Goal: Check status: Check status

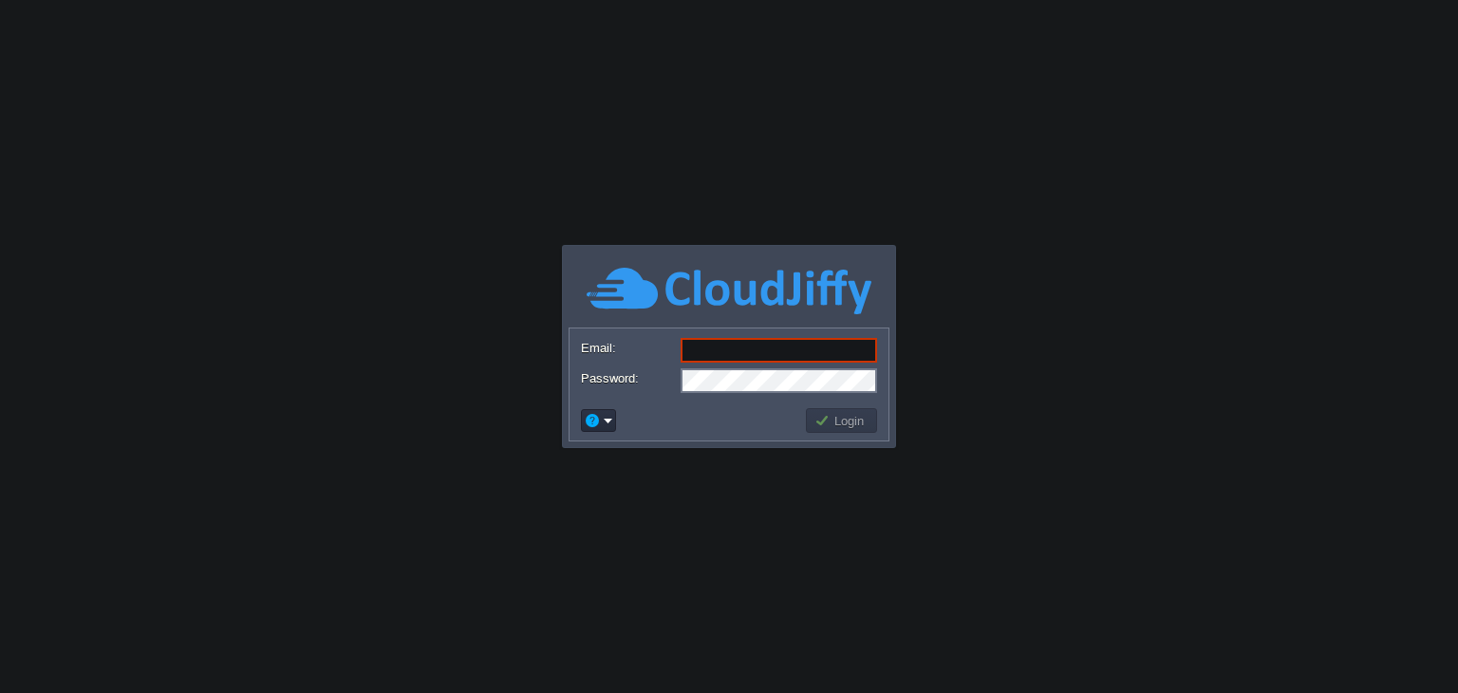
type input "[EMAIL_ADDRESS][DOMAIN_NAME]"
click at [828, 430] on td "Login" at bounding box center [841, 420] width 71 height 25
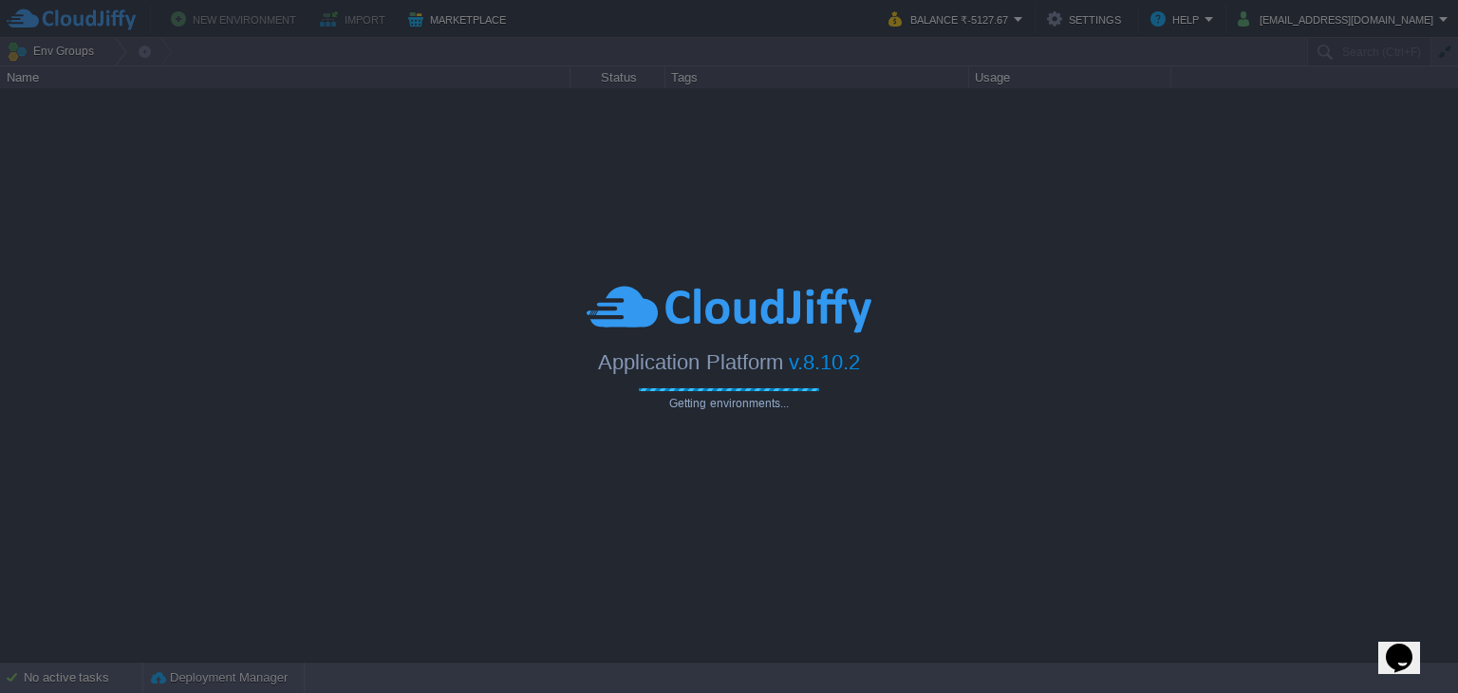
type input "Search (Ctrl+F)"
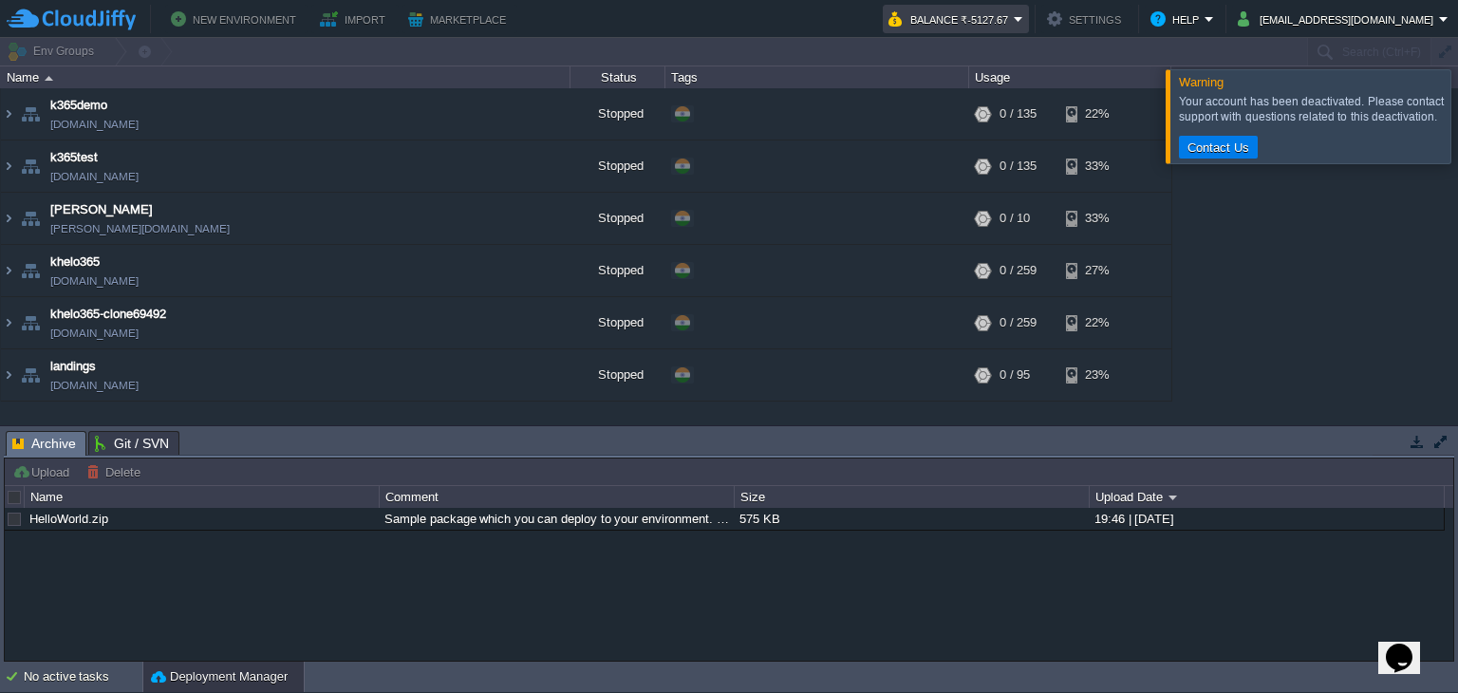
click at [1014, 21] on button "Balance ₹-5127.67" at bounding box center [950, 19] width 125 height 23
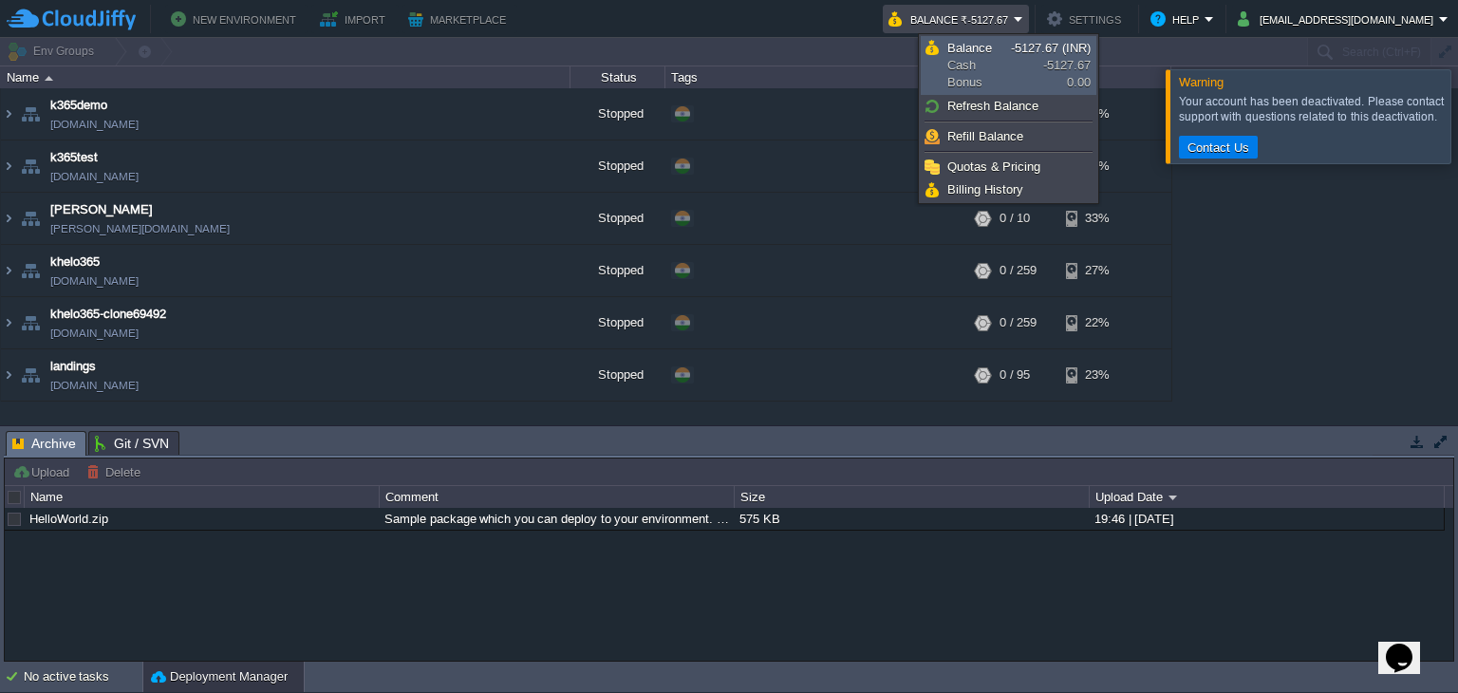
click at [993, 78] on span "Balance Cash Bonus" at bounding box center [979, 65] width 64 height 51
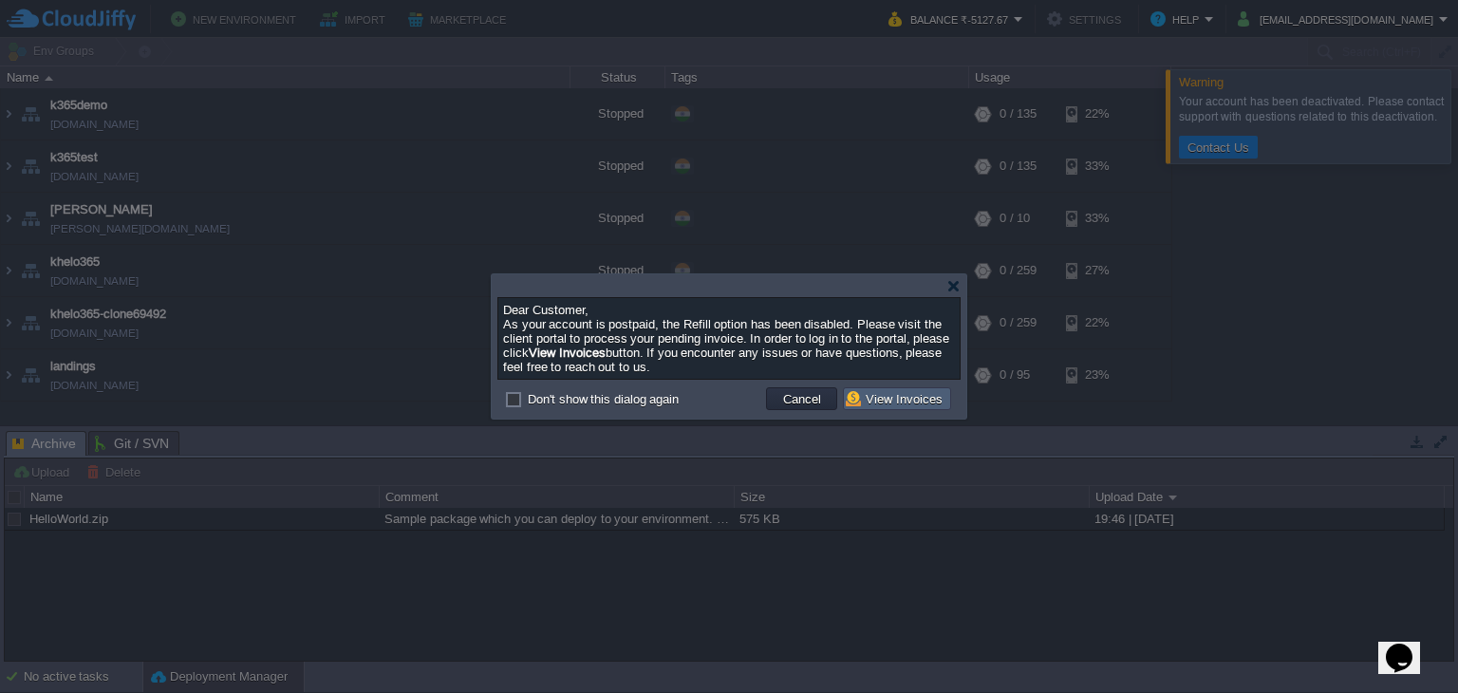
click at [933, 398] on button "View Invoices" at bounding box center [897, 398] width 102 height 17
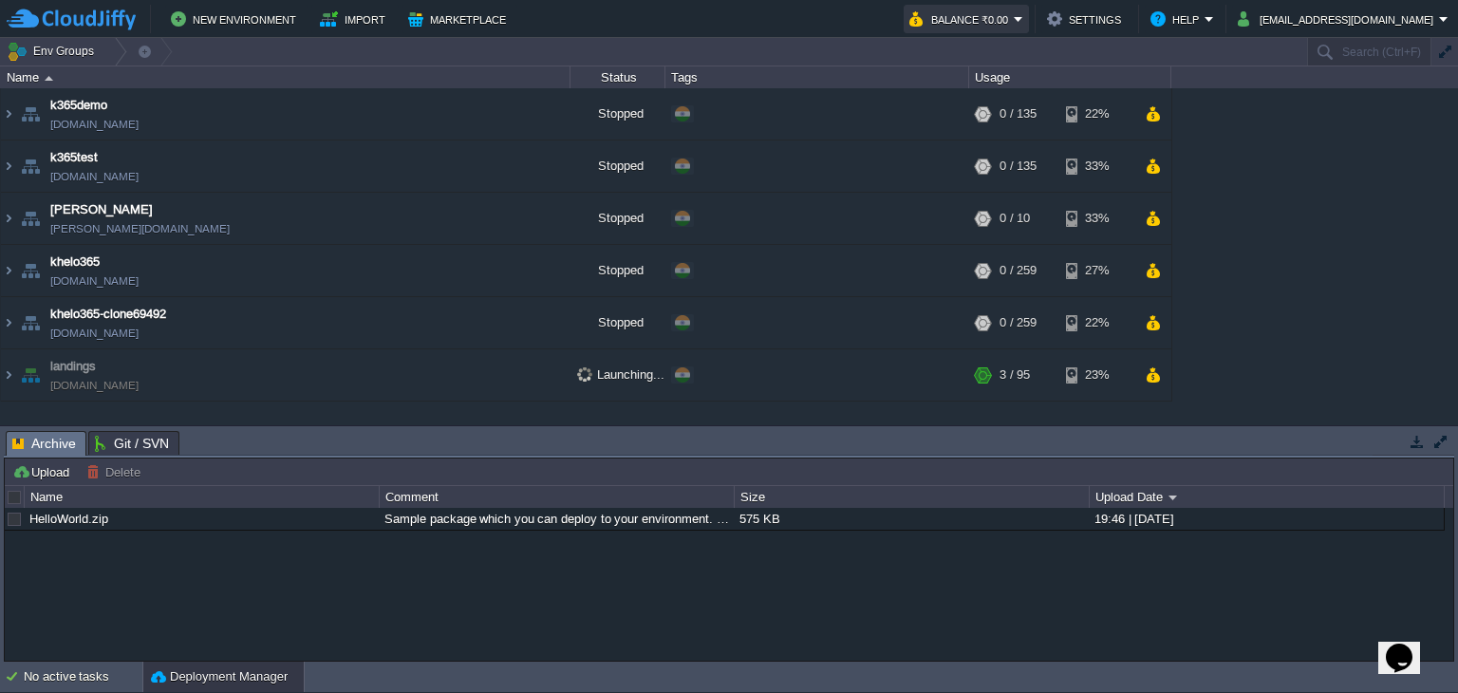
click at [1014, 22] on button "Balance ₹0.00" at bounding box center [961, 19] width 104 height 23
